Goal: Transaction & Acquisition: Download file/media

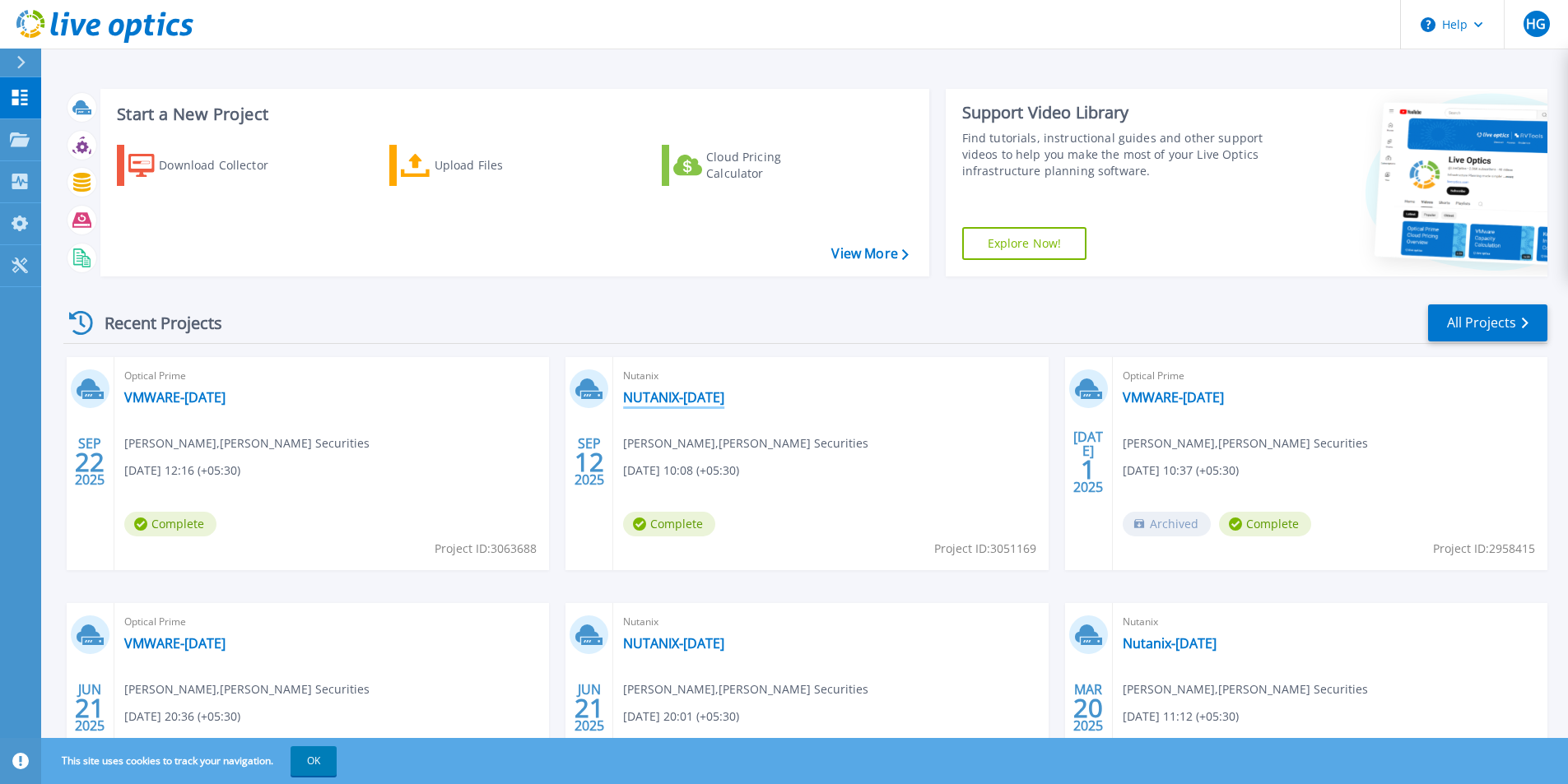
click at [686, 397] on link "NUTANIX-12SEP2025" at bounding box center [674, 397] width 101 height 17
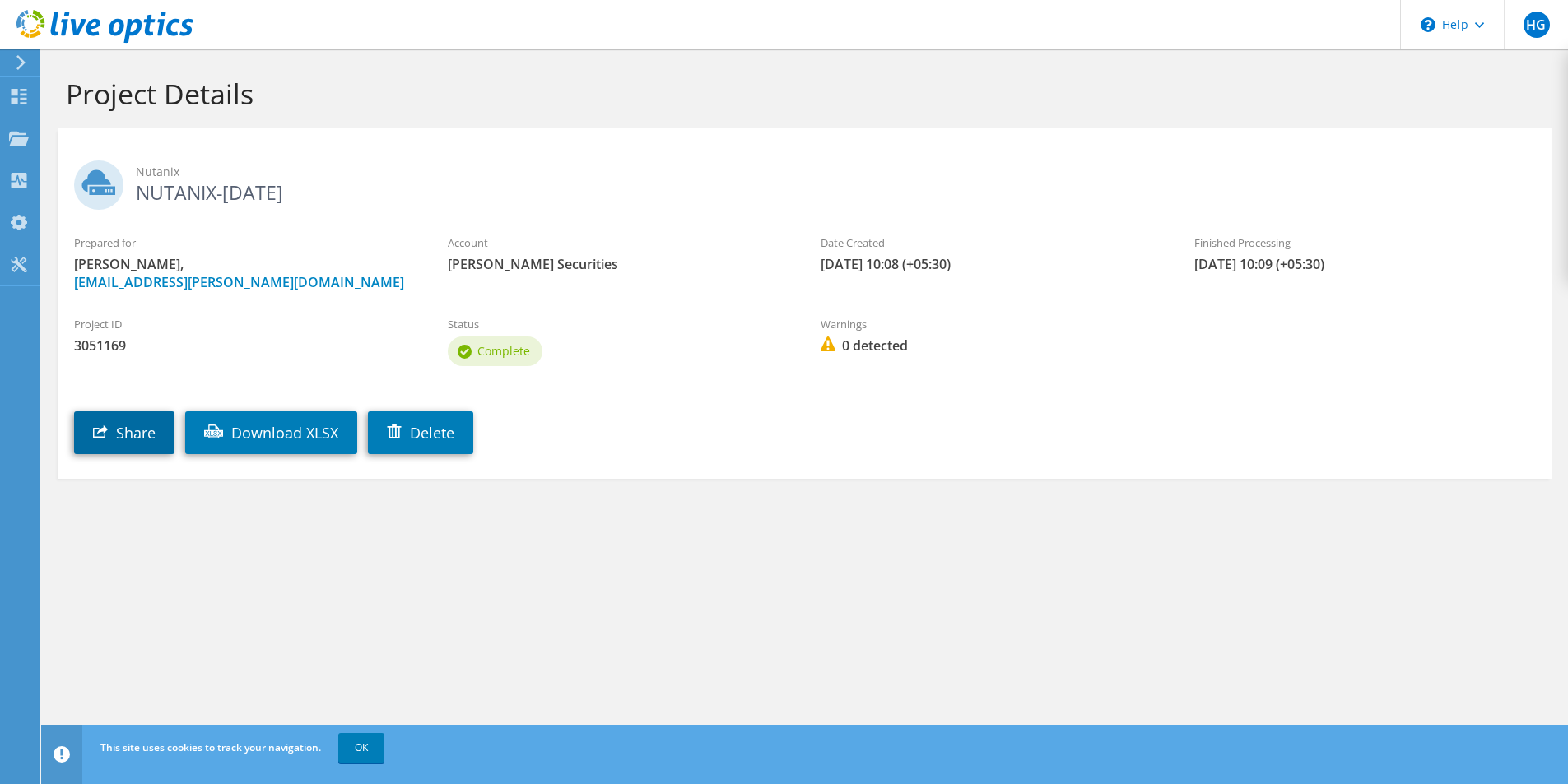
click at [136, 433] on link "Share" at bounding box center [124, 432] width 100 height 43
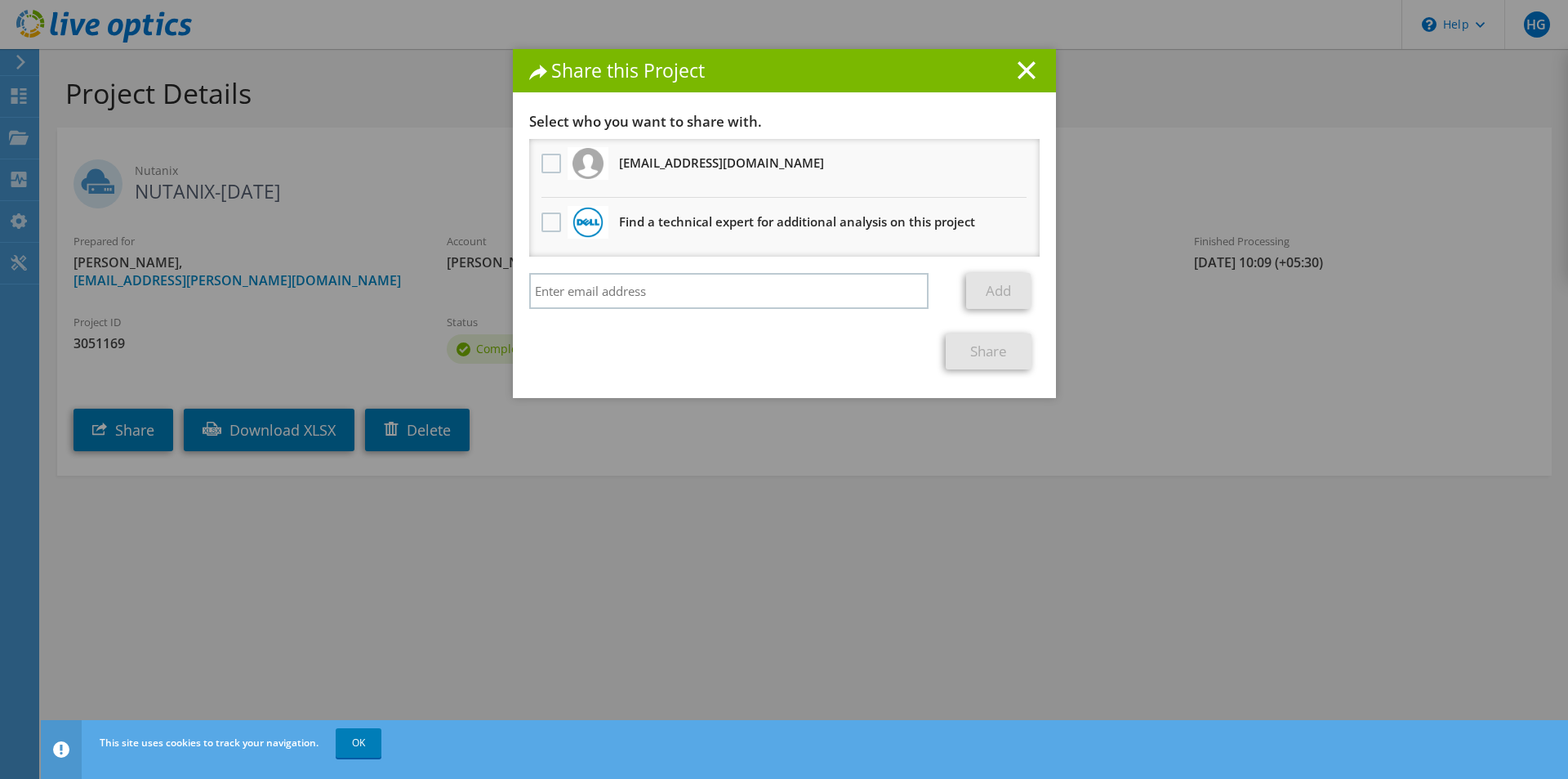
drag, startPoint x: 782, startPoint y: 161, endPoint x: 614, endPoint y: 165, distance: 168.0
click at [614, 165] on li "prasad@netlabindia.com Will receive an anonymous copy" at bounding box center [784, 168] width 510 height 59
copy h3 "prasad@netlabindia.com"
click at [1021, 70] on line at bounding box center [1026, 70] width 17 height 17
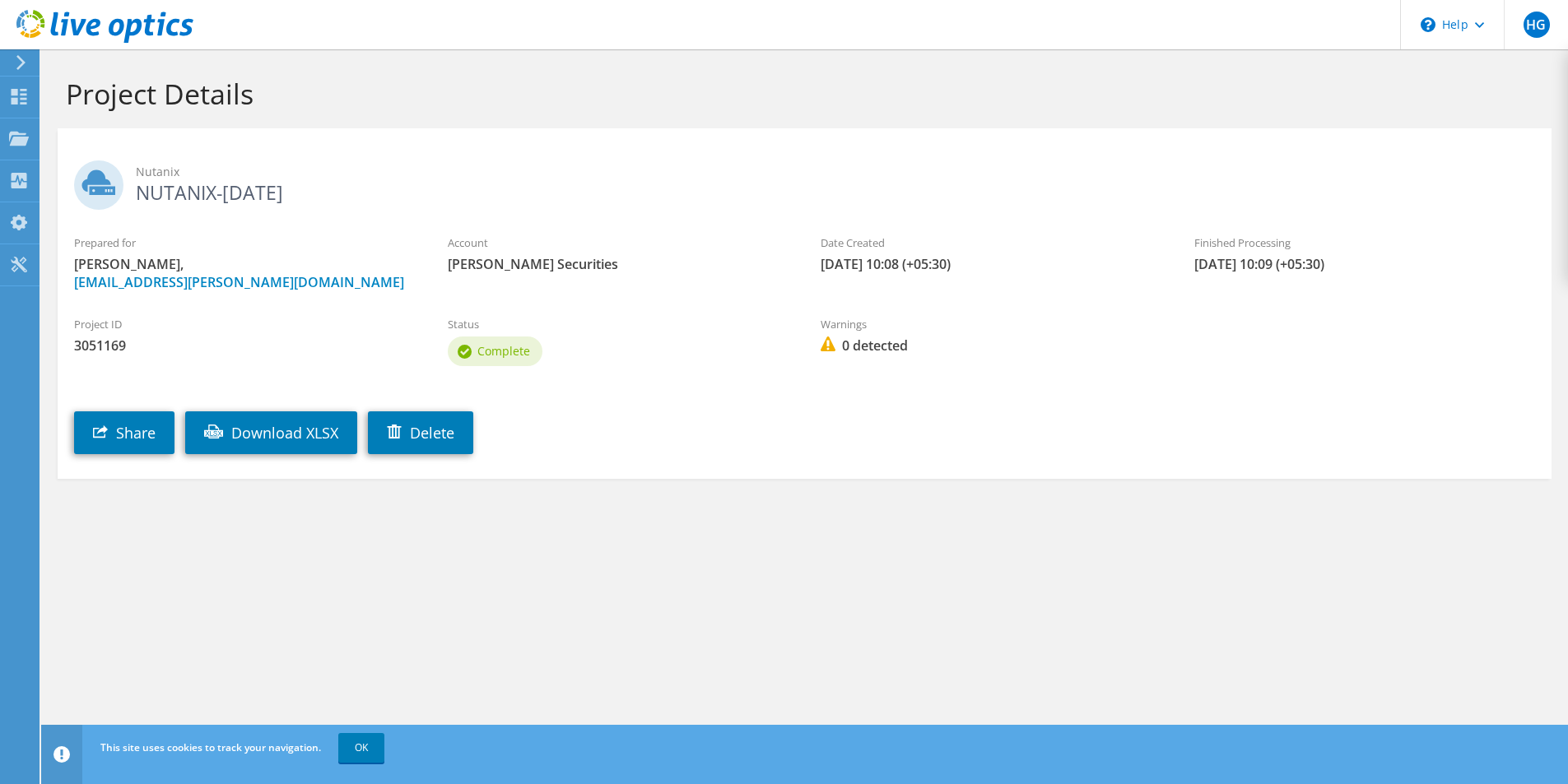
drag, startPoint x: 339, startPoint y: 192, endPoint x: 141, endPoint y: 186, distance: 198.1
click at [141, 186] on h2 "Nutanix NUTANIX-12SEP2025" at bounding box center [804, 181] width 1461 height 42
copy h2 "NUTANIX-[DATE]"
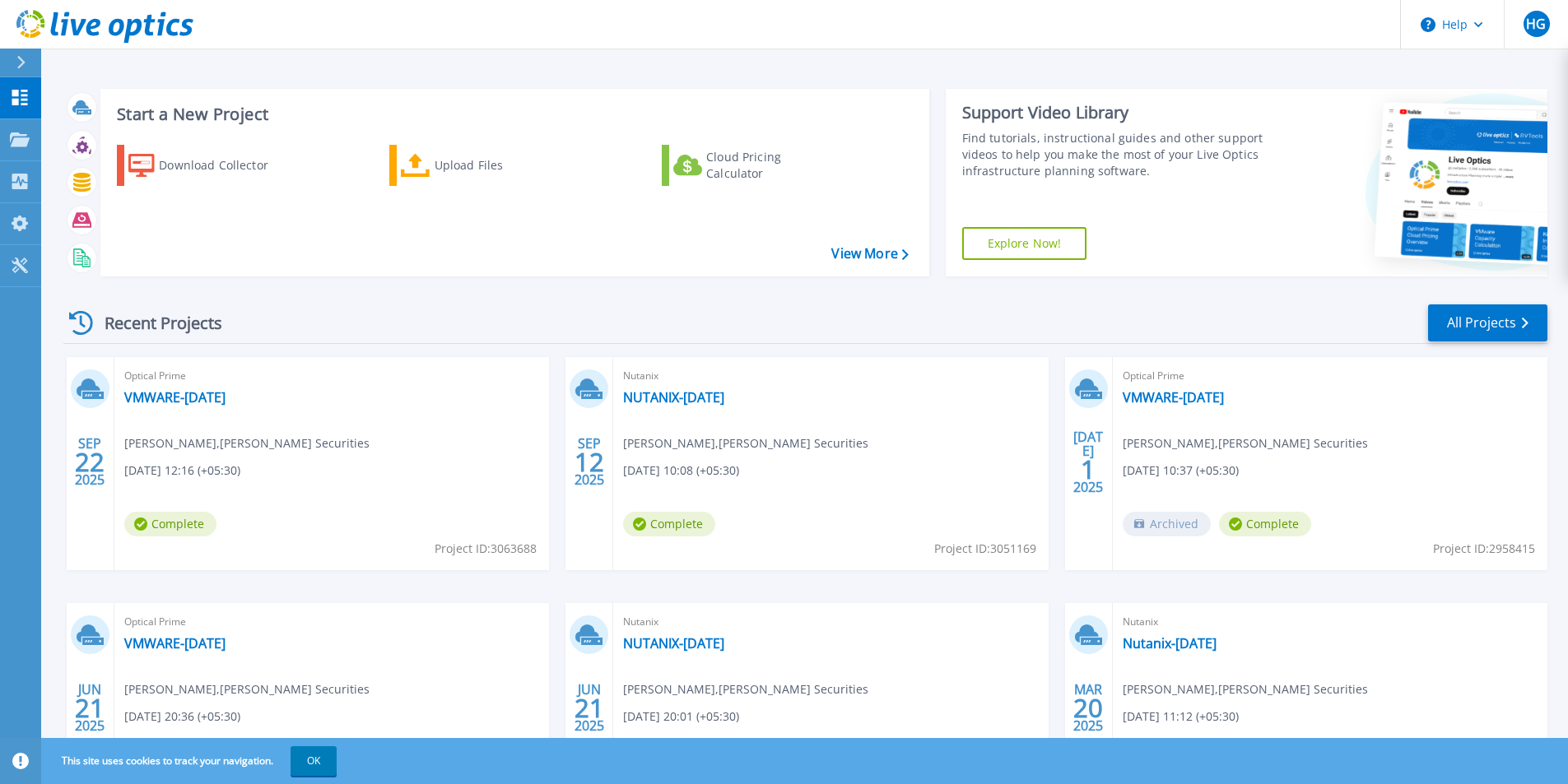
click at [39, 18] on icon at bounding box center [105, 27] width 177 height 34
click at [884, 253] on link "View More" at bounding box center [869, 253] width 76 height 16
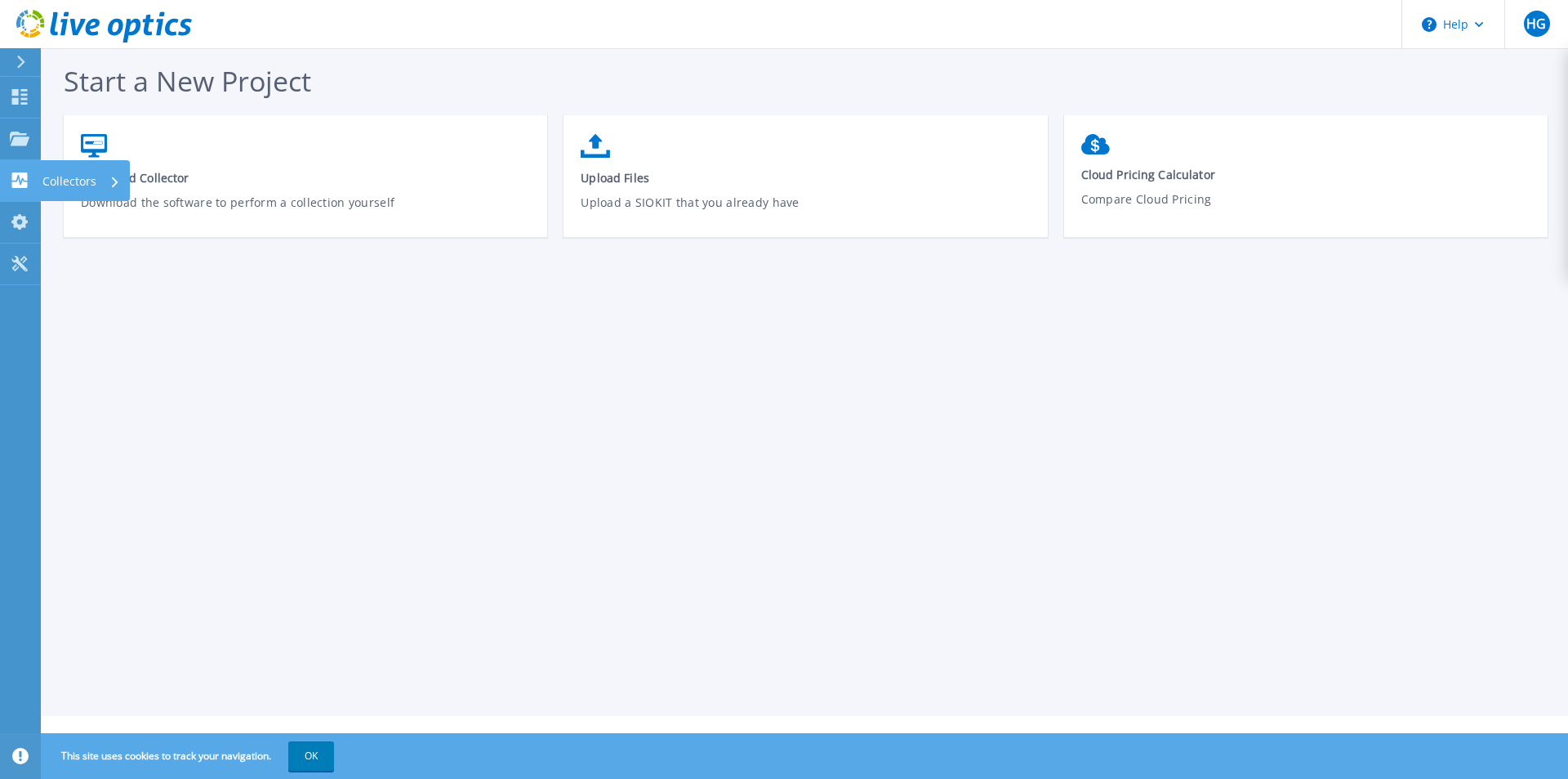
click at [17, 183] on icon at bounding box center [20, 180] width 16 height 16
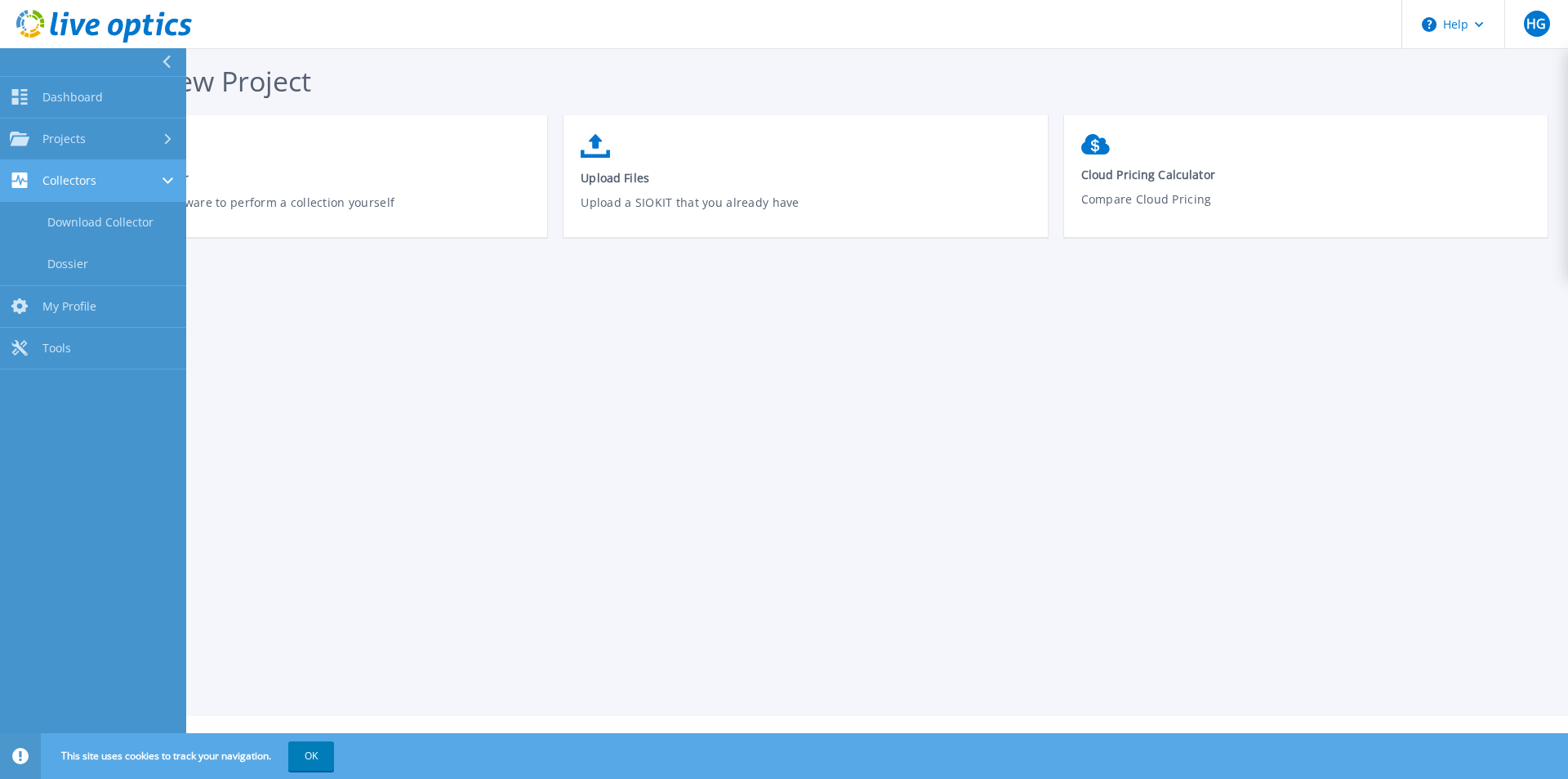
click at [74, 185] on span "Collectors" at bounding box center [69, 180] width 54 height 15
click at [113, 186] on div "Collectors" at bounding box center [93, 180] width 167 height 16
click at [78, 229] on link "Download Collector" at bounding box center [92, 222] width 186 height 41
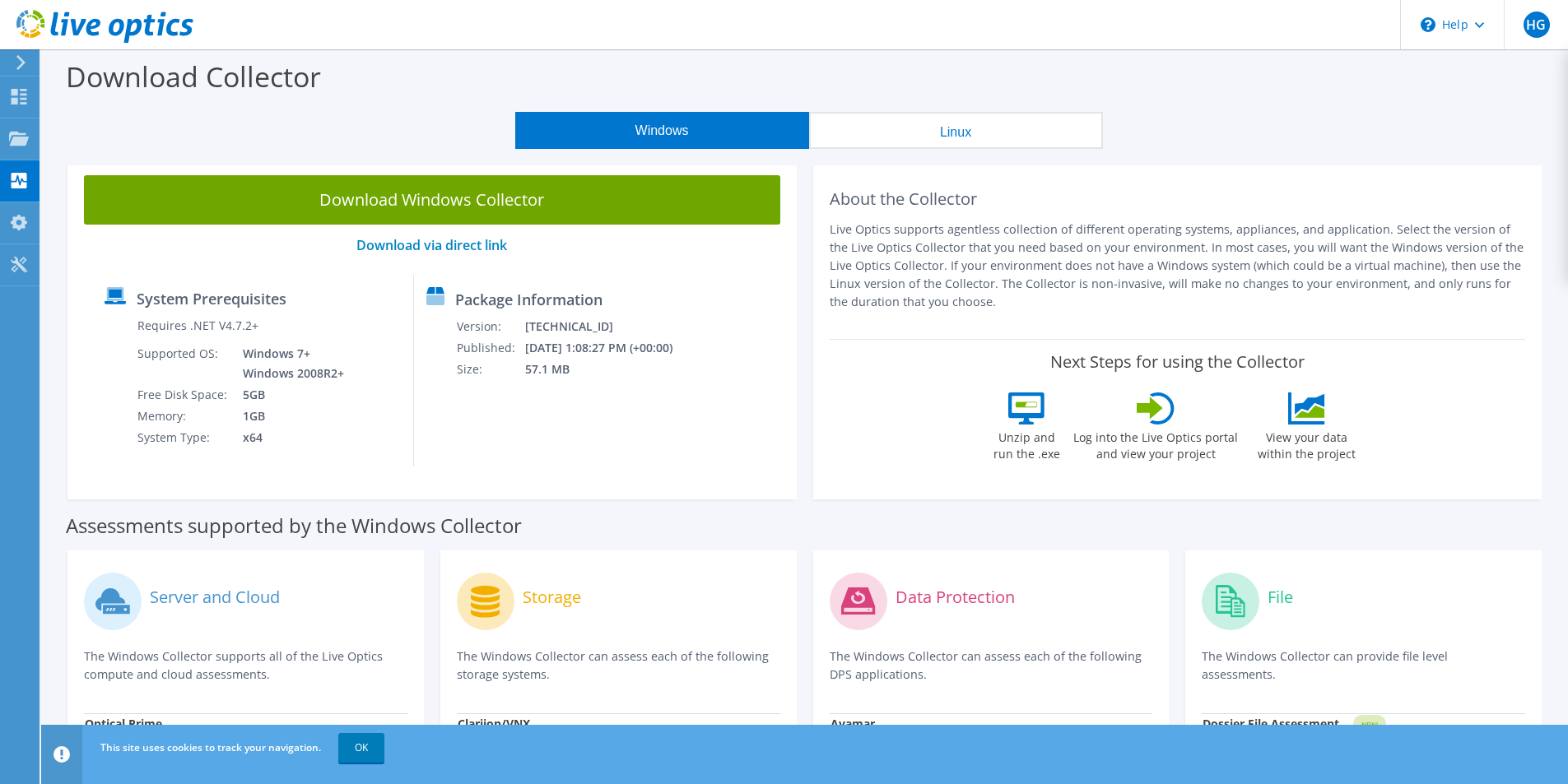
click at [680, 130] on button "Windows" at bounding box center [662, 130] width 294 height 37
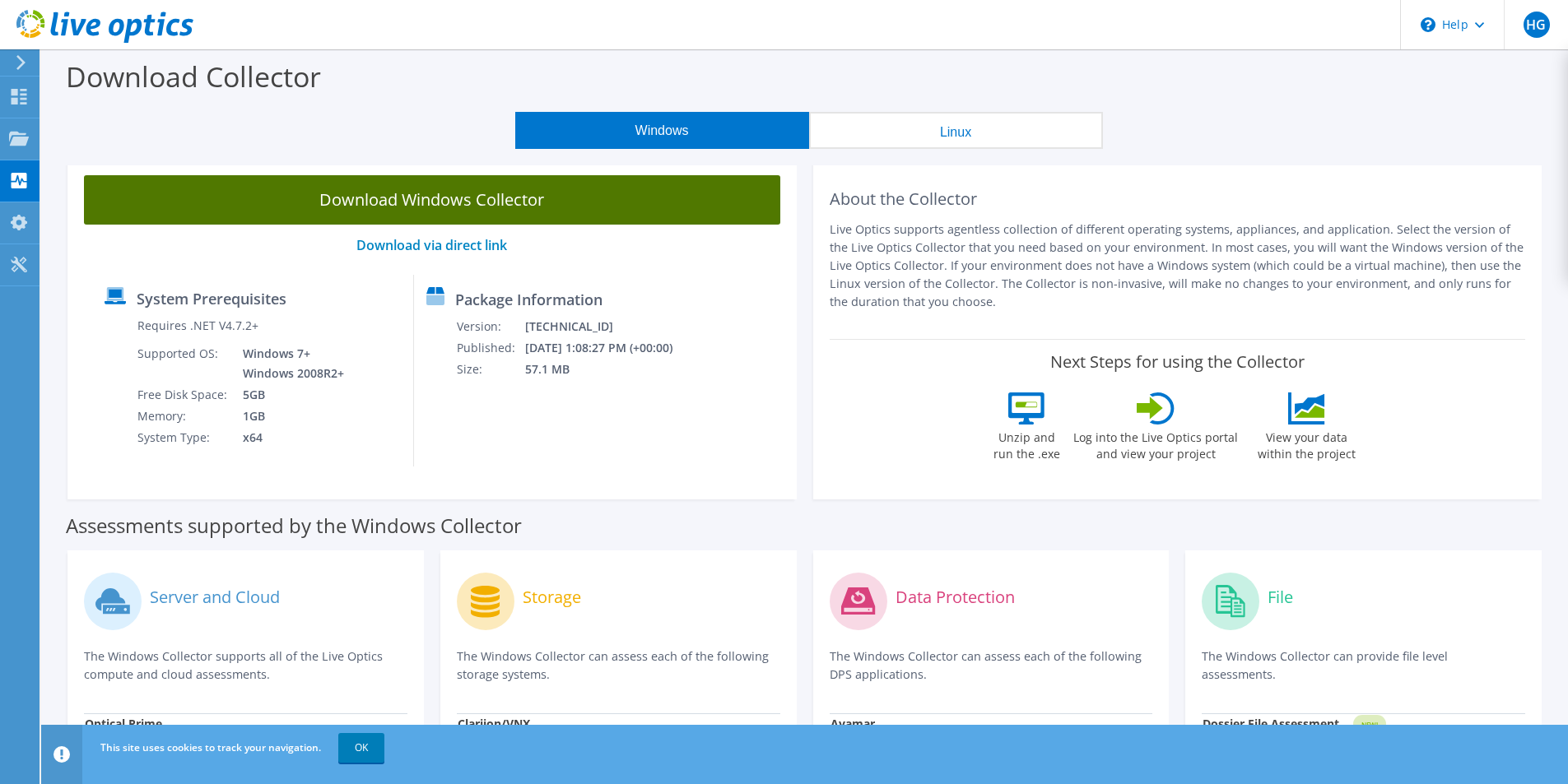
click at [395, 197] on link "Download Windows Collector" at bounding box center [432, 200] width 696 height 49
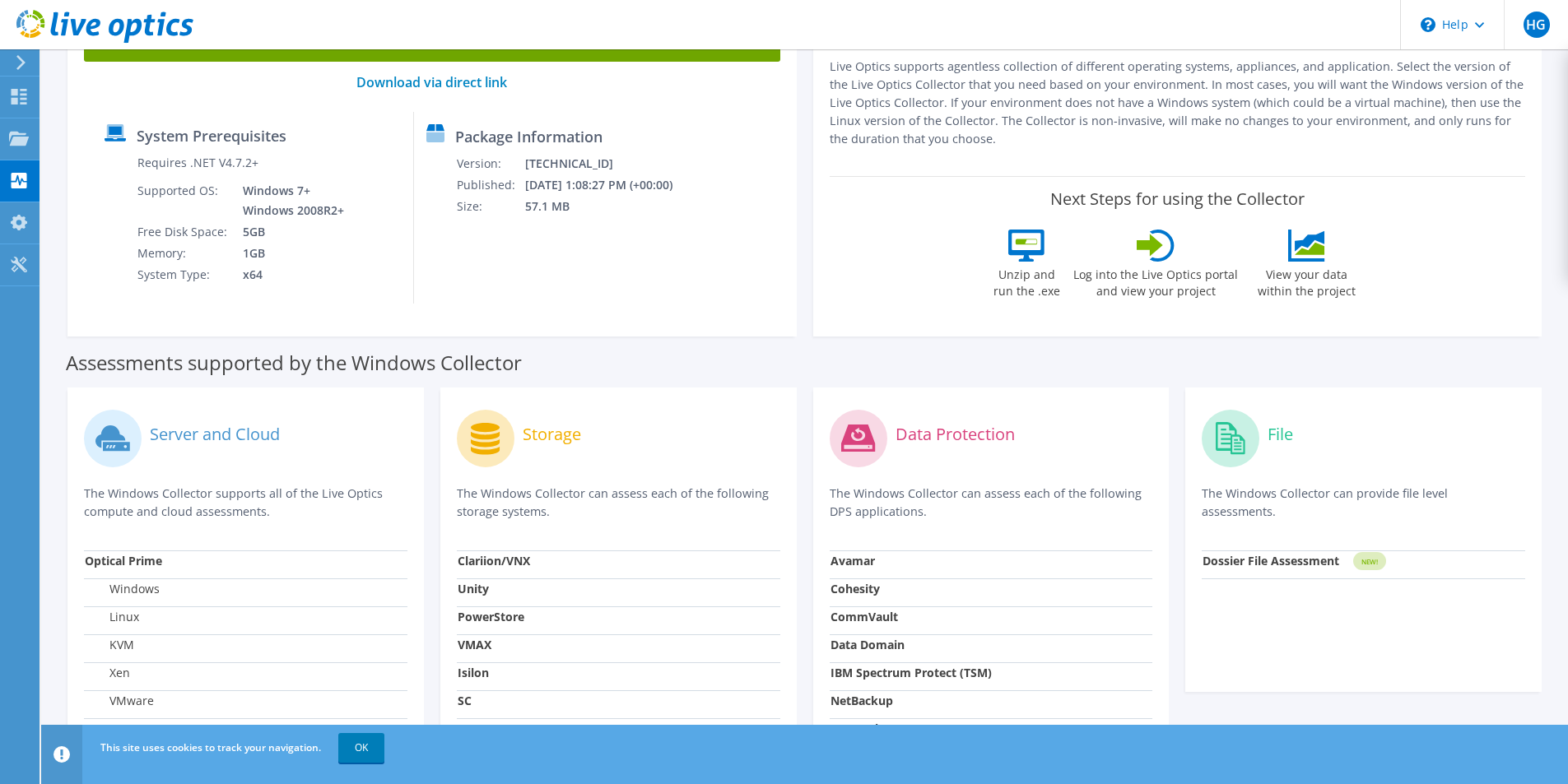
scroll to position [246, 0]
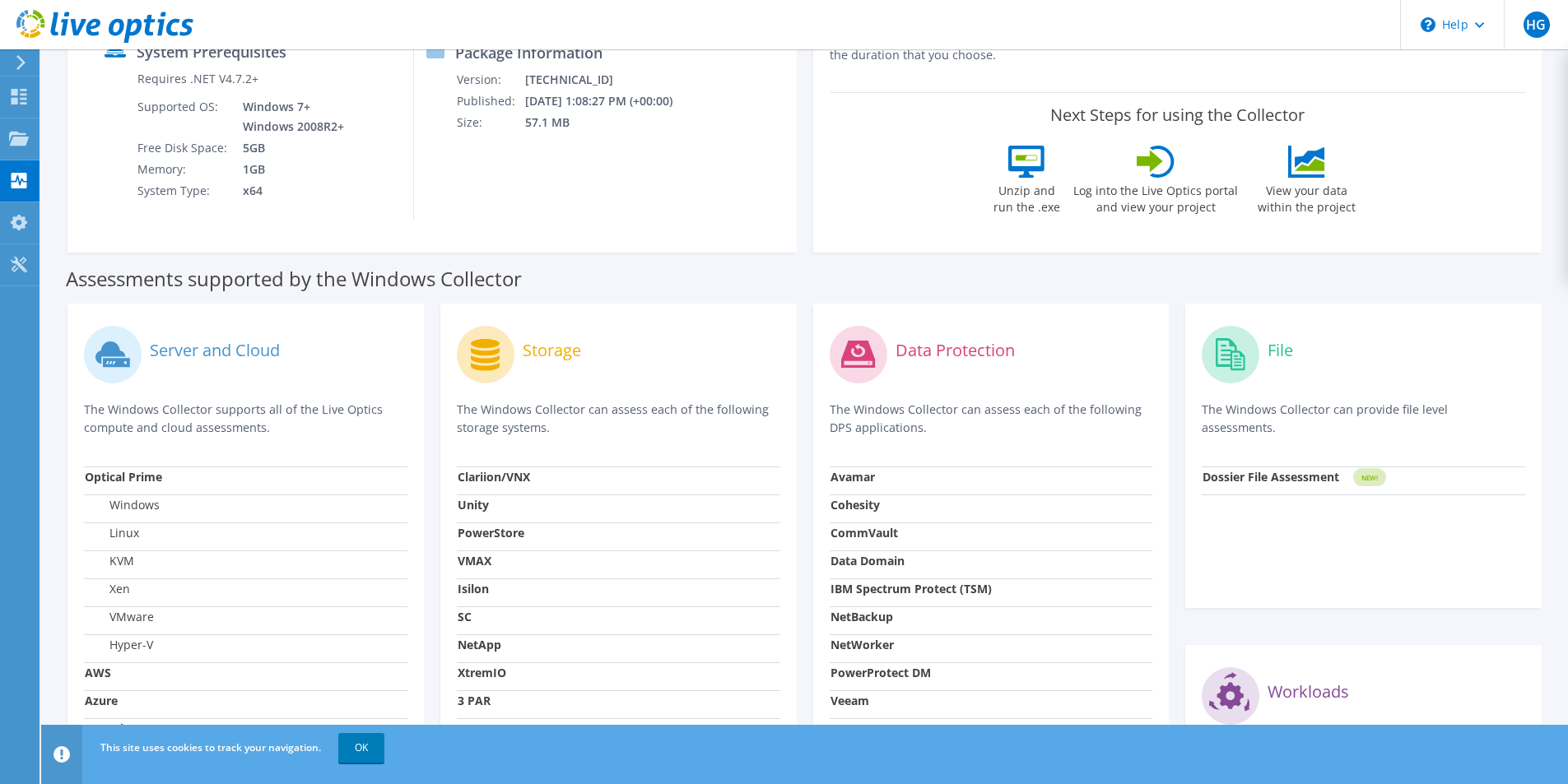
click at [214, 346] on label "Server and Cloud" at bounding box center [214, 350] width 130 height 17
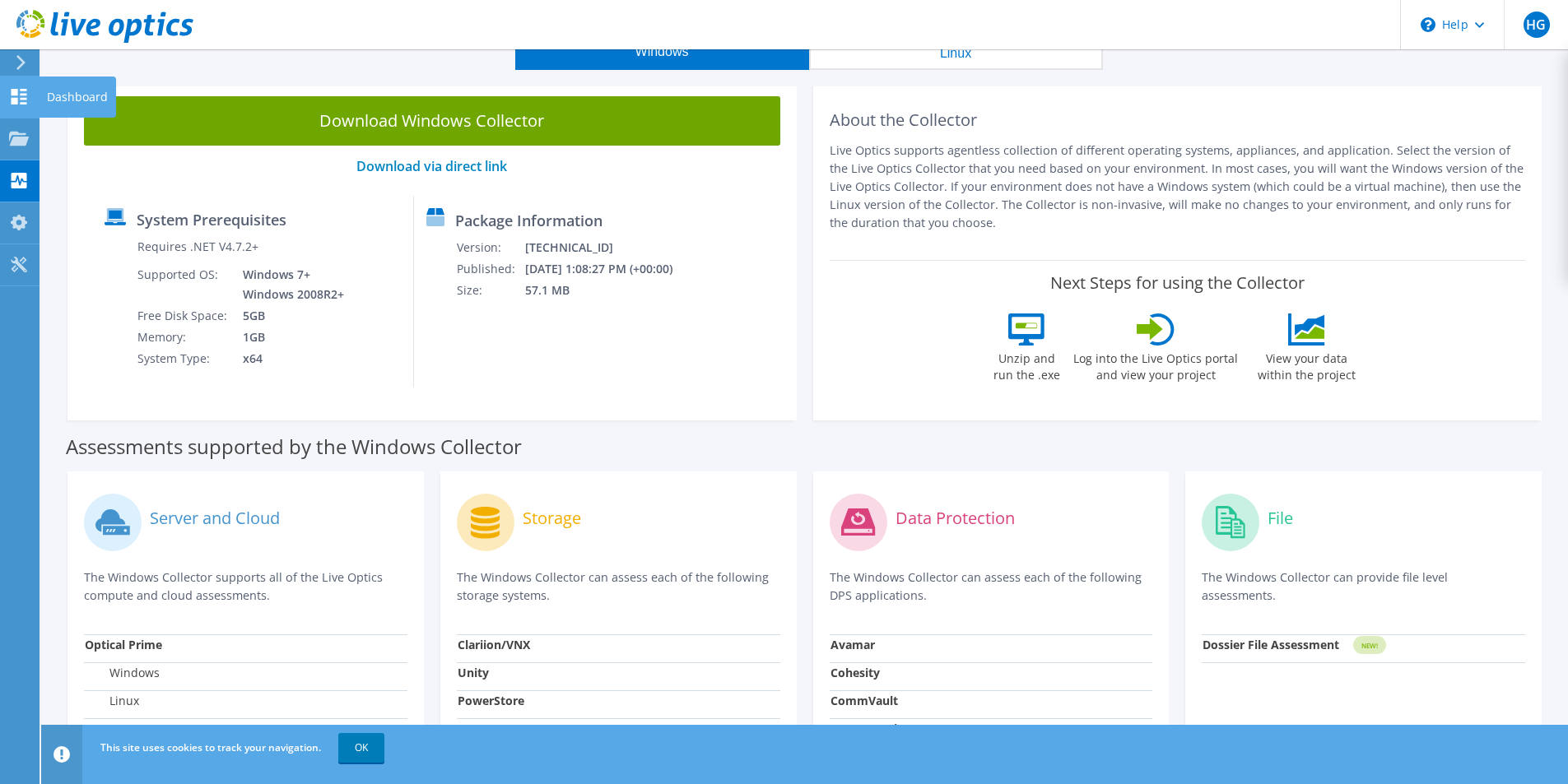
scroll to position [0, 0]
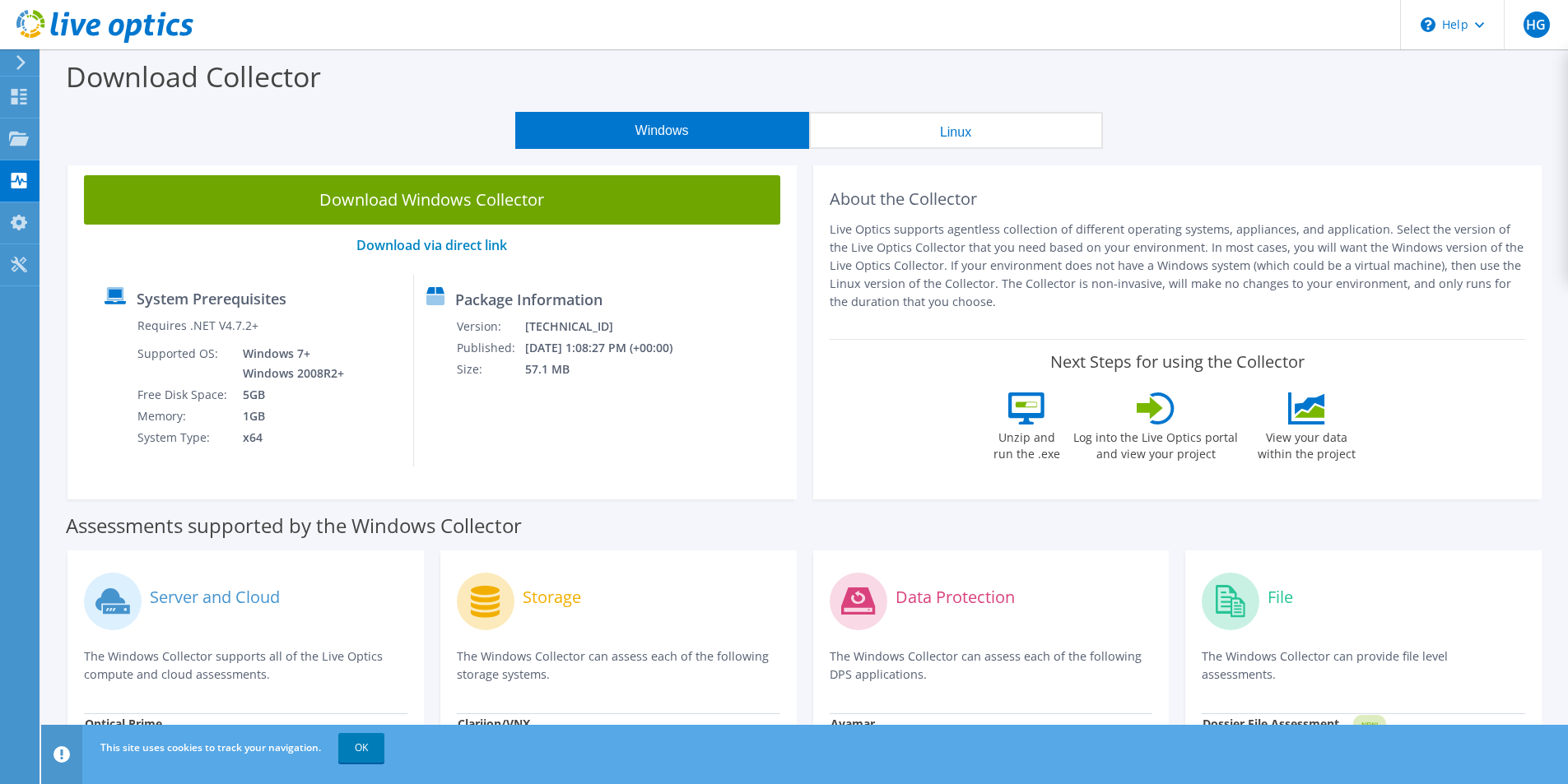
click at [74, 27] on use at bounding box center [105, 26] width 177 height 33
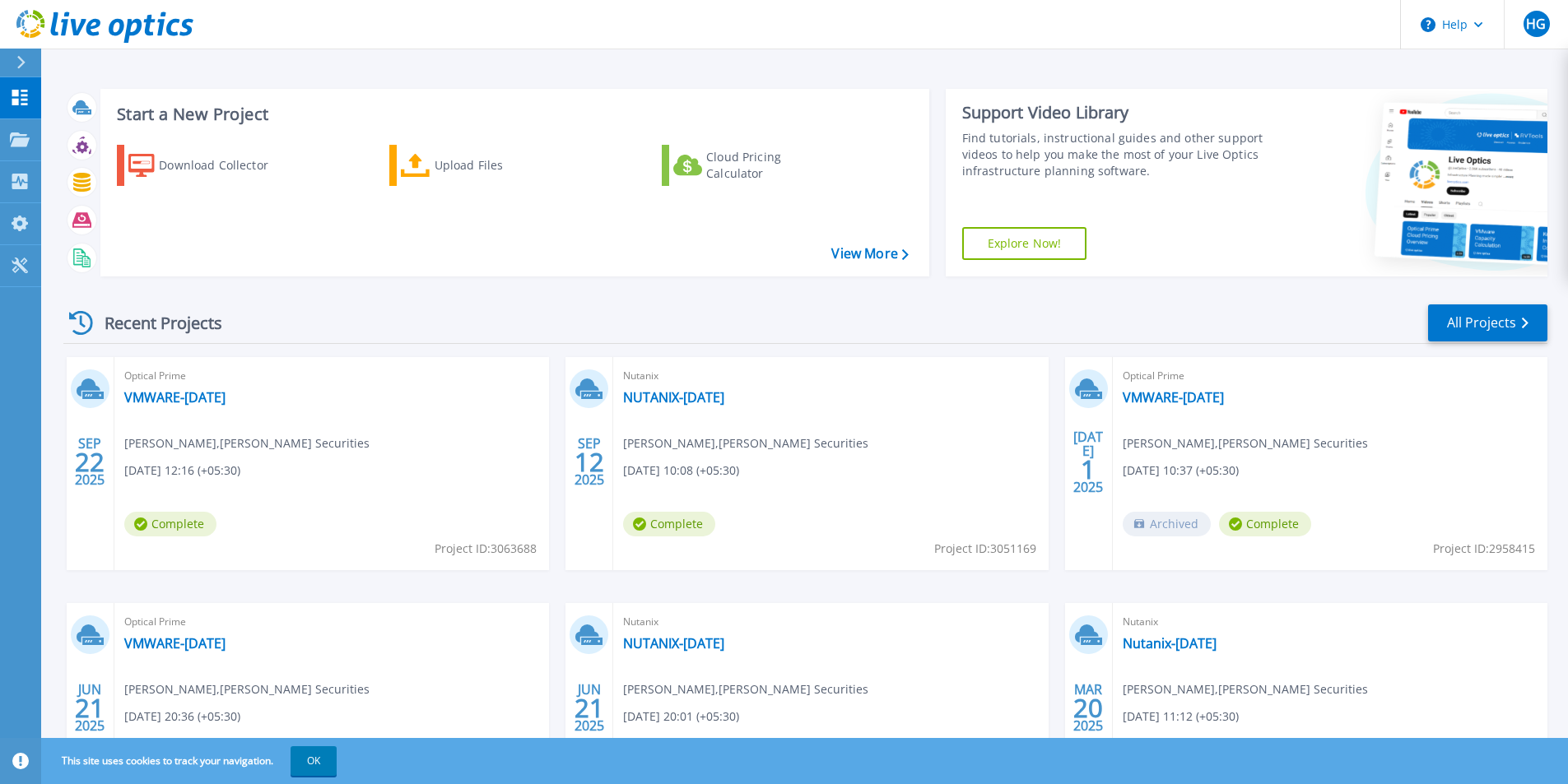
click at [74, 27] on icon at bounding box center [78, 27] width 16 height 17
click at [60, 14] on icon at bounding box center [105, 27] width 177 height 34
click at [75, 21] on icon at bounding box center [105, 27] width 177 height 34
click at [71, 38] on icon at bounding box center [105, 27] width 177 height 34
click at [85, 35] on icon at bounding box center [105, 27] width 177 height 34
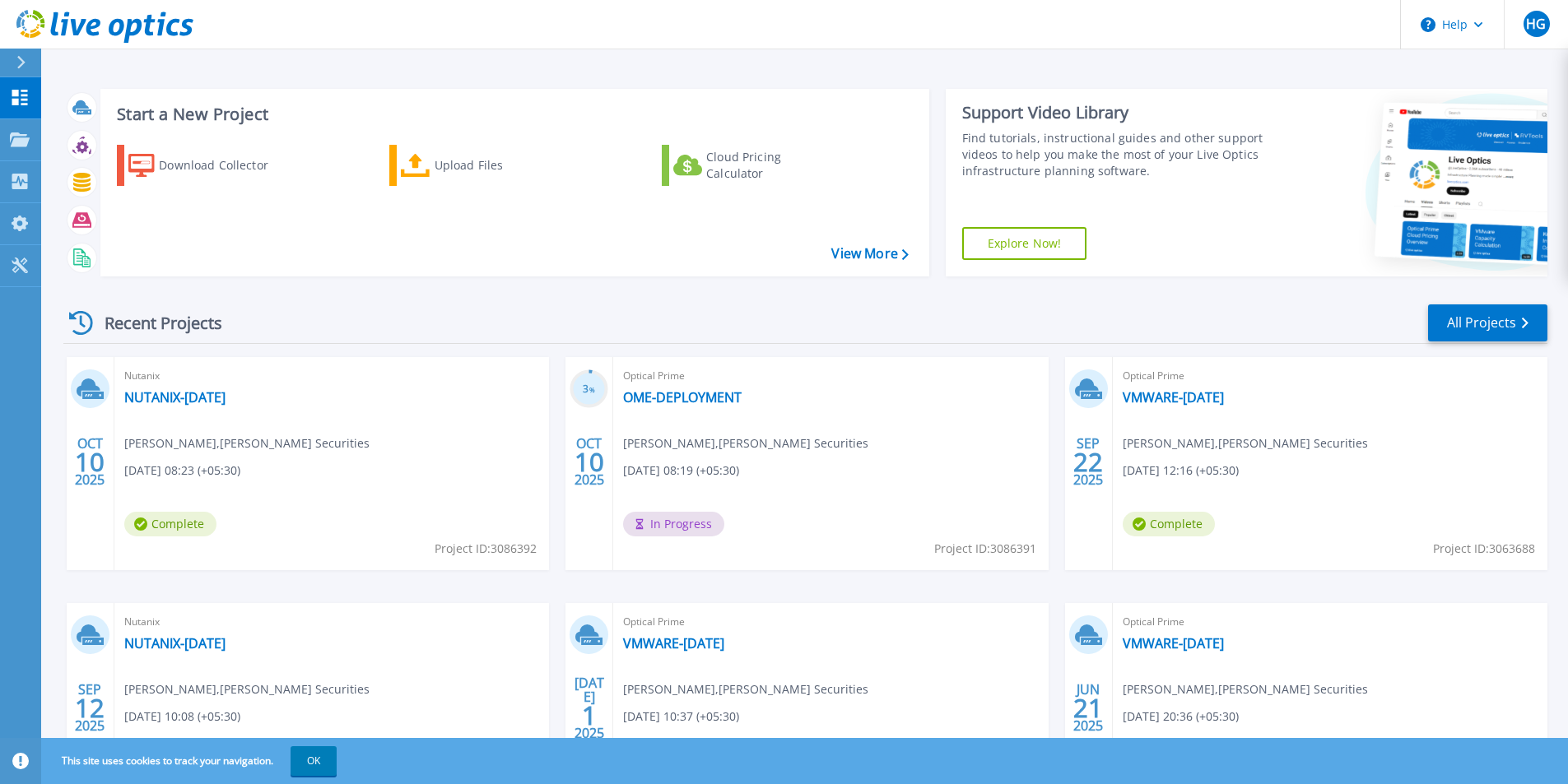
click at [111, 35] on icon at bounding box center [117, 27] width 16 height 17
click at [189, 393] on link "NUTANIX-[DATE]" at bounding box center [174, 397] width 101 height 17
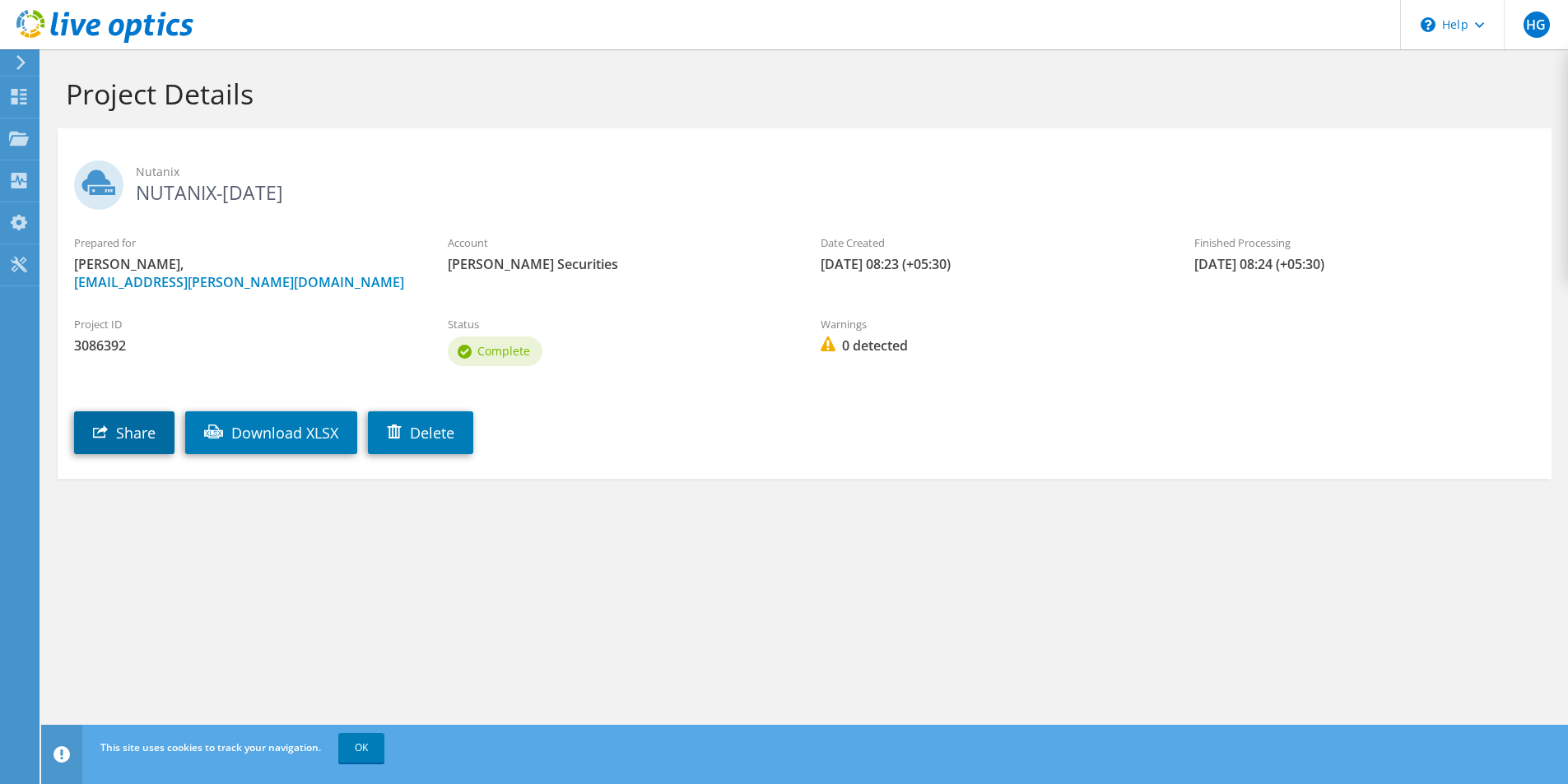
click at [141, 425] on link "Share" at bounding box center [124, 432] width 100 height 43
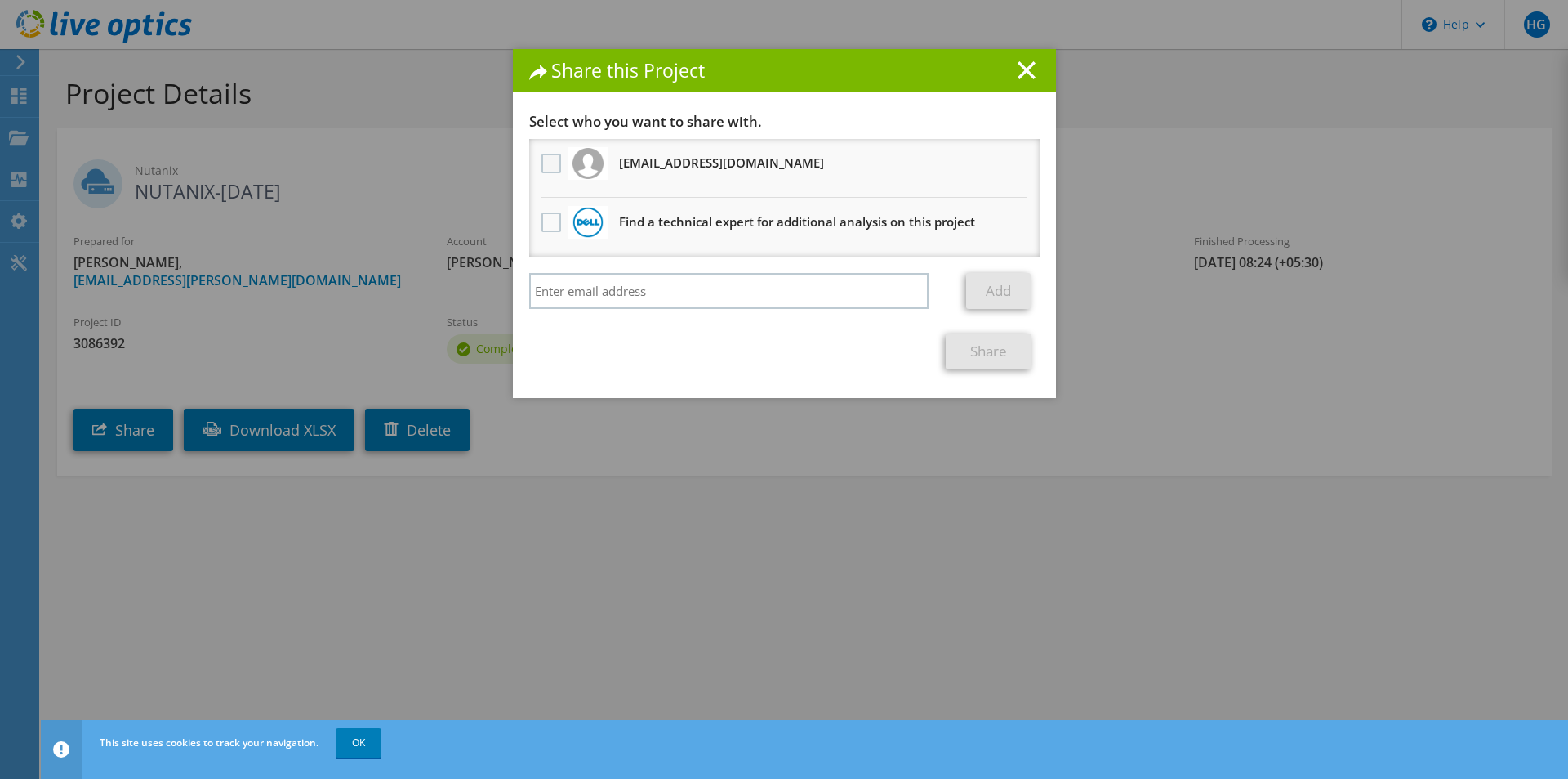
click at [544, 160] on label at bounding box center [553, 163] width 24 height 20
click at [0, 0] on input "checkbox" at bounding box center [0, 0] width 0 height 0
click at [979, 353] on link "Share" at bounding box center [988, 351] width 86 height 36
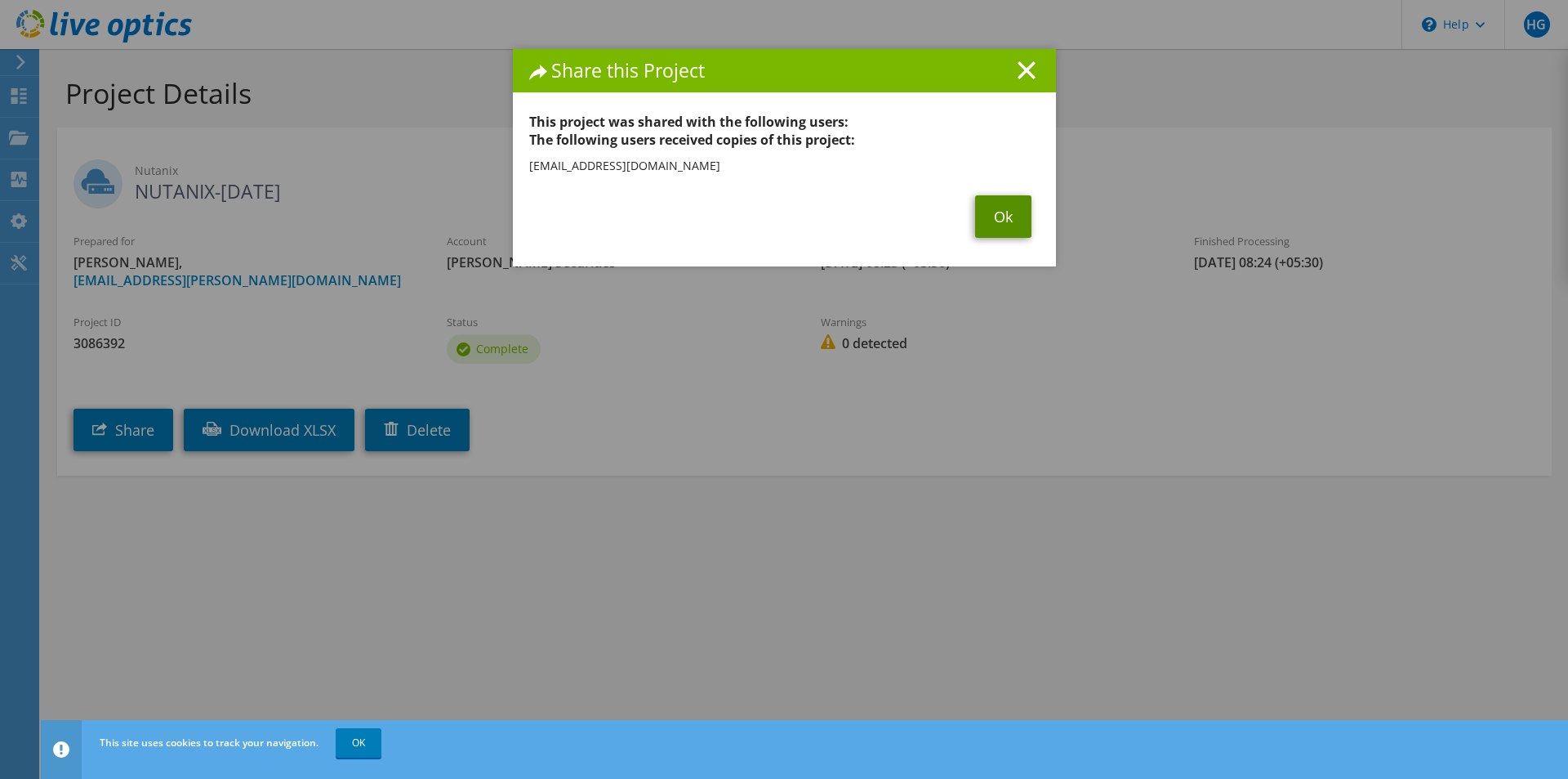
click at [987, 216] on link "Ok" at bounding box center [1003, 216] width 56 height 42
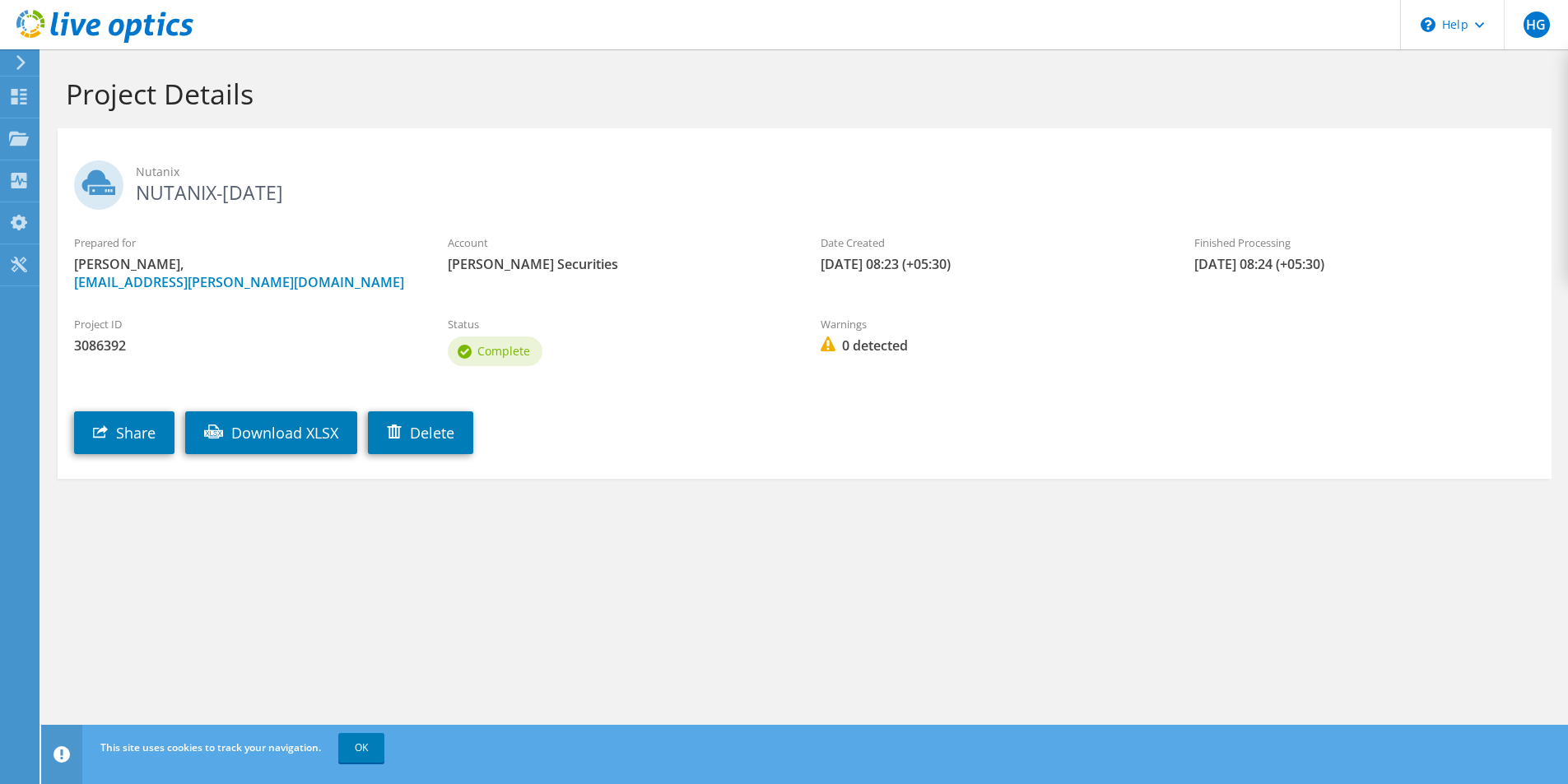
click at [69, 26] on icon at bounding box center [105, 27] width 177 height 34
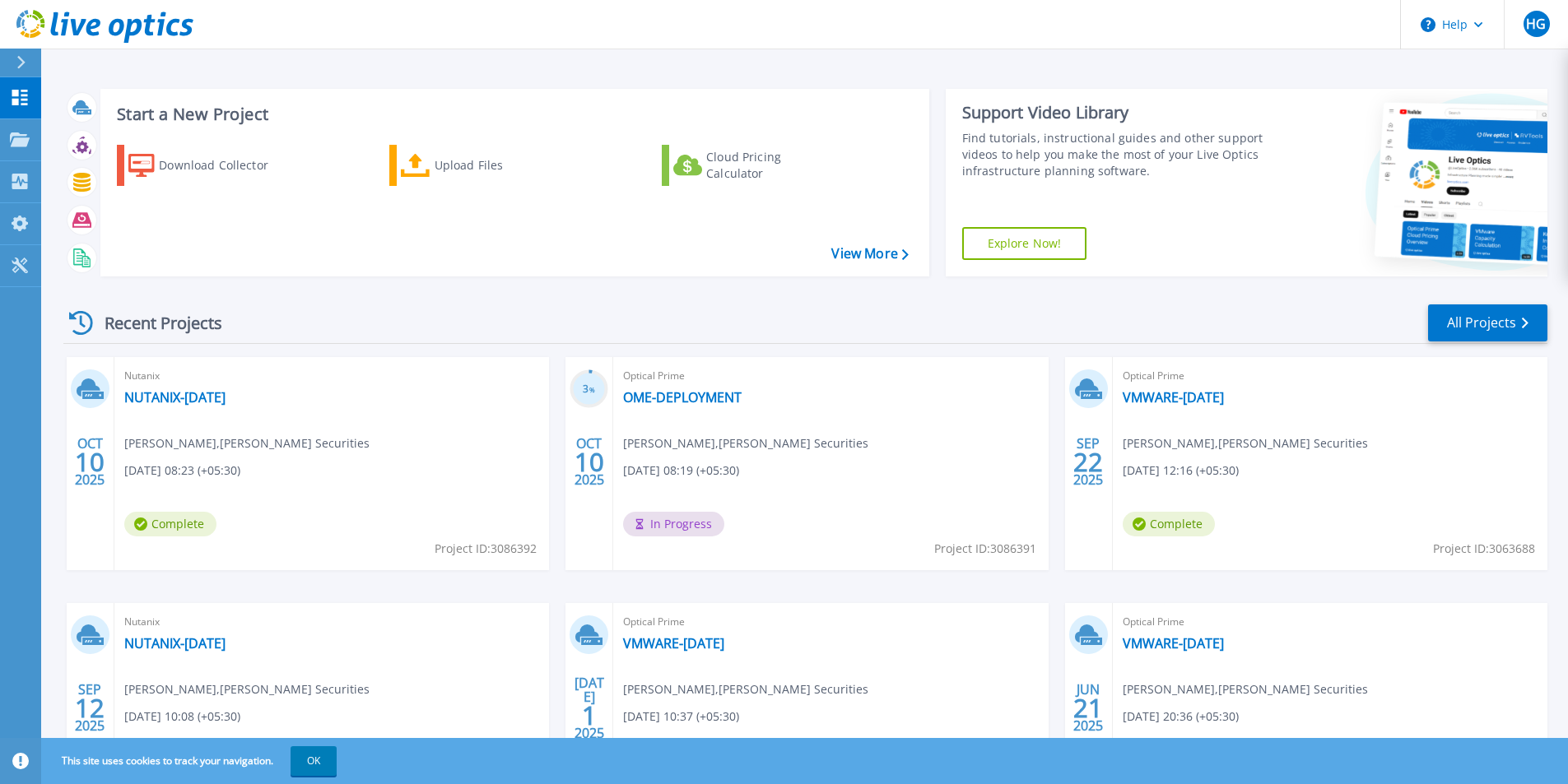
click at [690, 7] on header "Help HG End User Hemant Gandhi hemantgandhi@rathi.com Anand Rathi Securities My…" at bounding box center [784, 25] width 1568 height 49
click at [105, 30] on icon at bounding box center [105, 27] width 177 height 34
